Goal: Navigation & Orientation: Find specific page/section

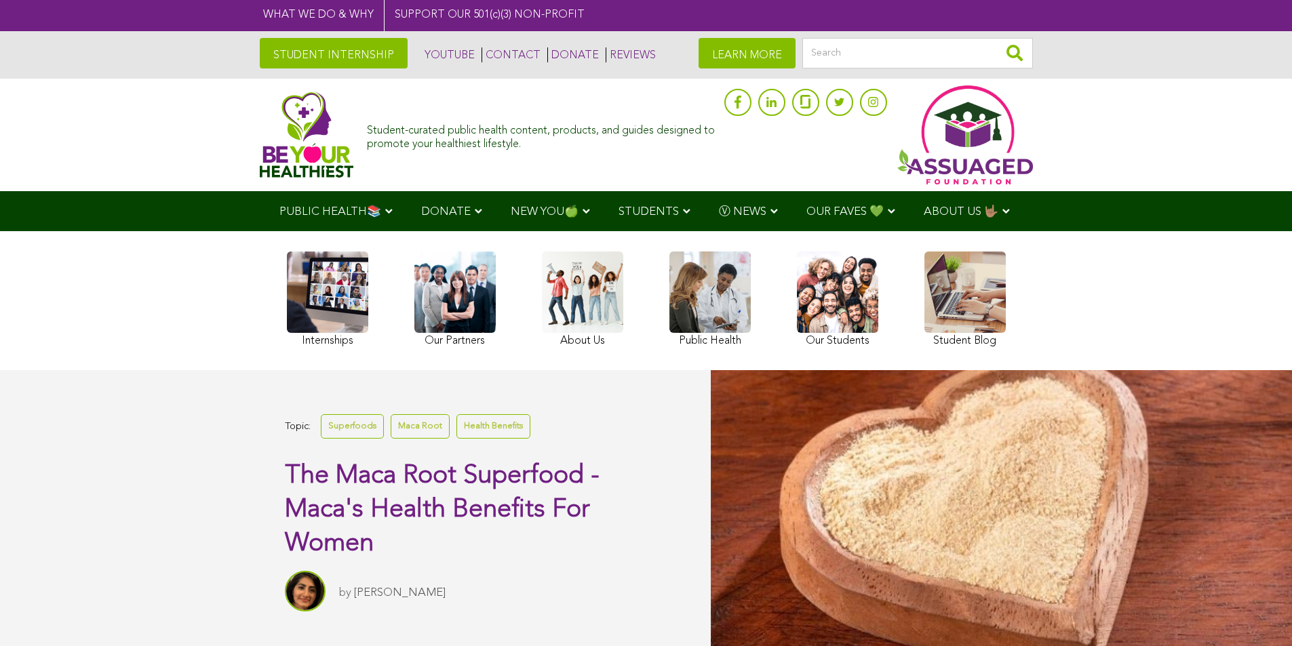
click at [618, 210] on span "STUDENTS" at bounding box center [648, 212] width 60 height 12
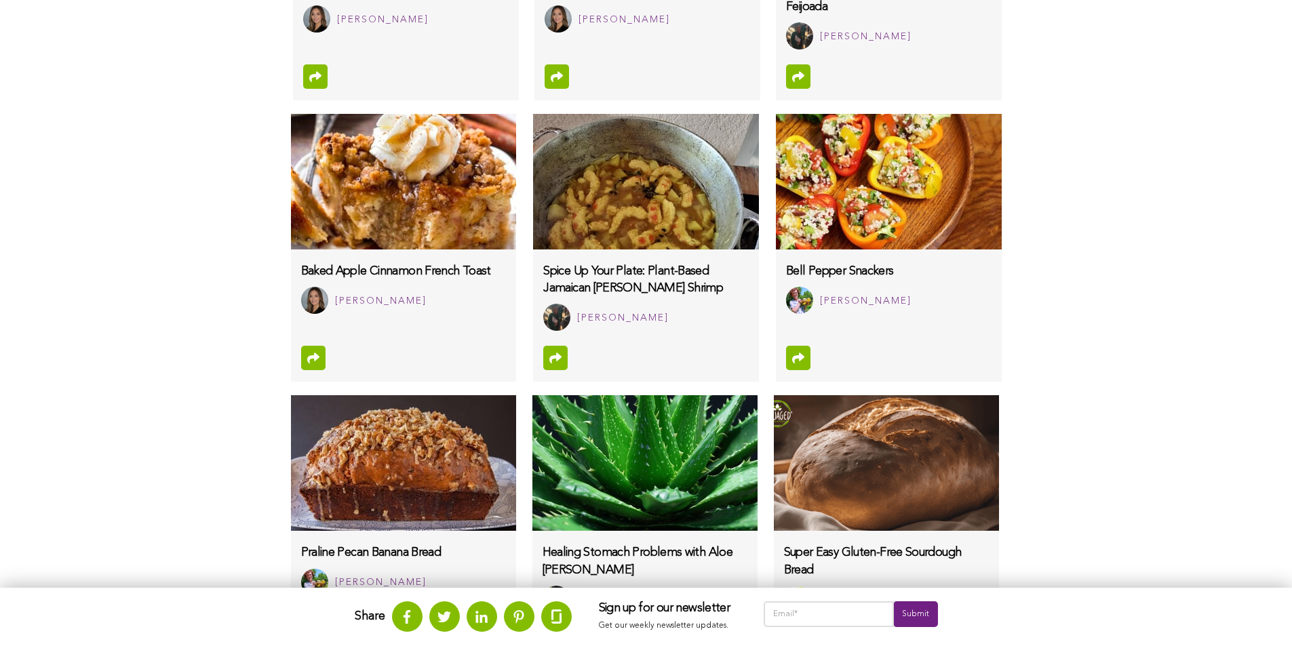
scroll to position [1508, 0]
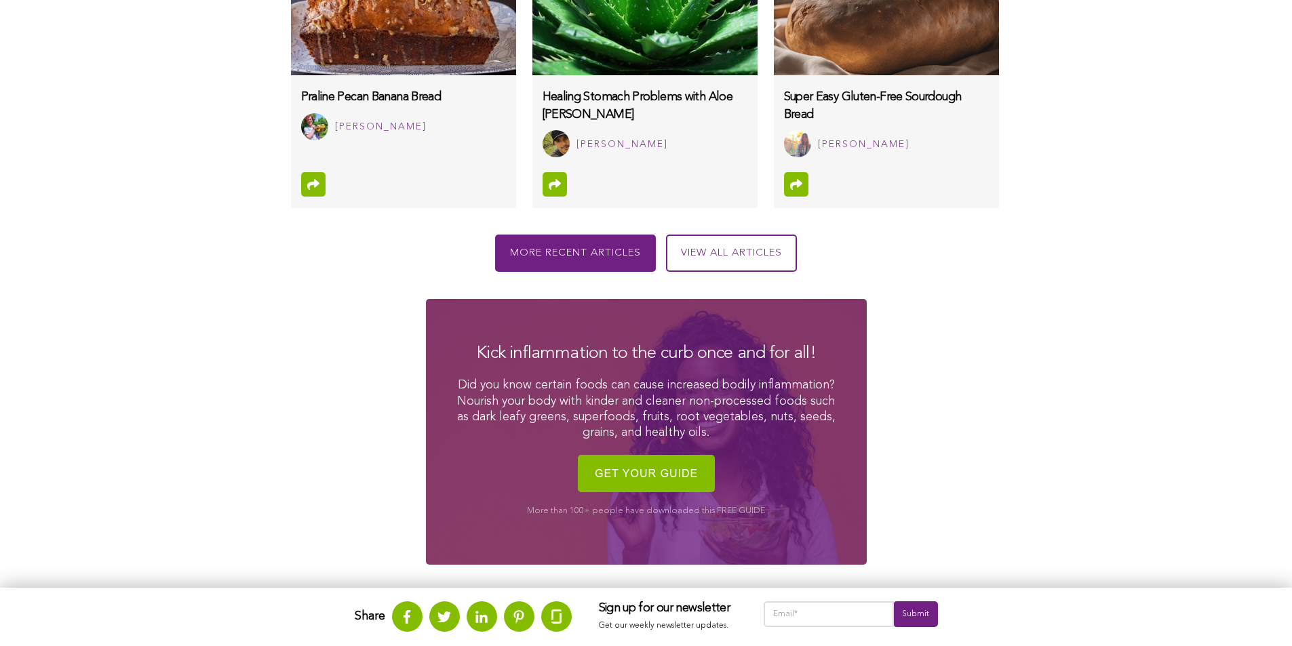
click at [666, 272] on link "View all articles" at bounding box center [731, 253] width 131 height 37
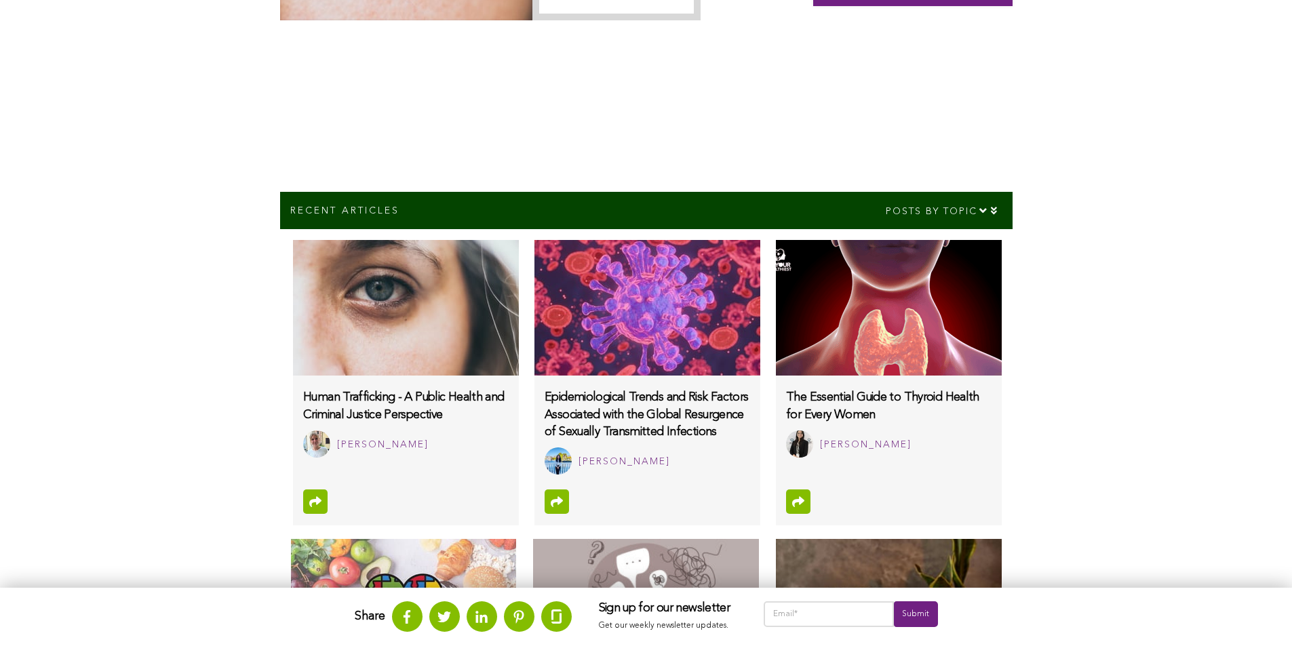
scroll to position [789, 0]
